Goal: Find specific page/section: Find specific page/section

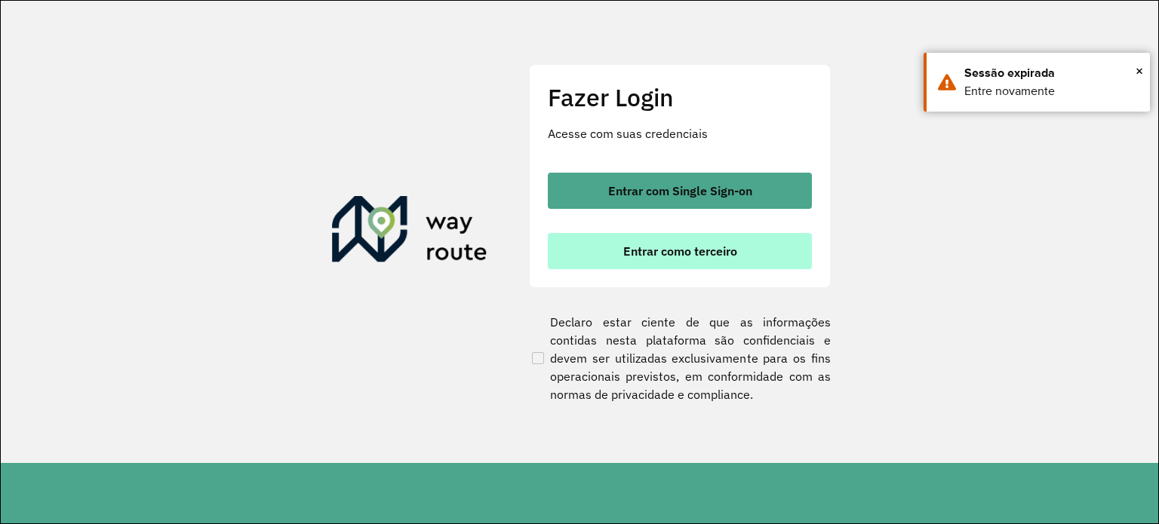
click at [664, 251] on span "Entrar como terceiro" at bounding box center [680, 251] width 114 height 12
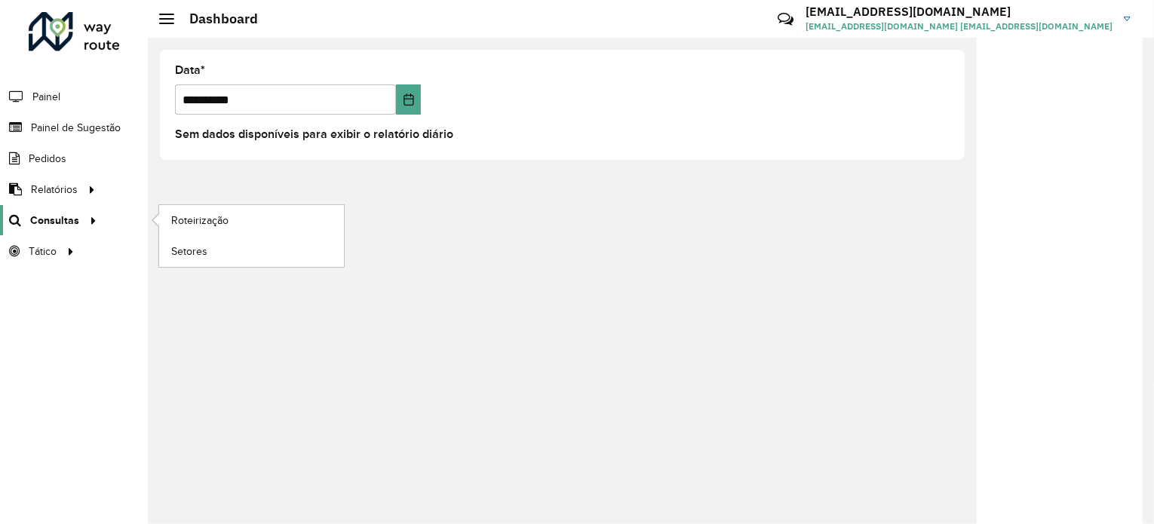
click at [37, 217] on span "Consultas" at bounding box center [54, 221] width 49 height 16
click at [201, 232] on link "Roteirização" at bounding box center [251, 220] width 185 height 30
